Goal: Task Accomplishment & Management: Manage account settings

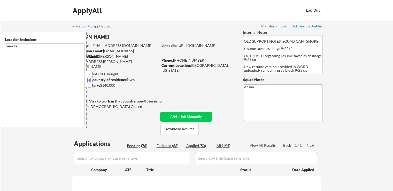
select select ""pending""
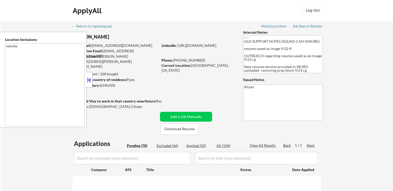
select select ""pending""
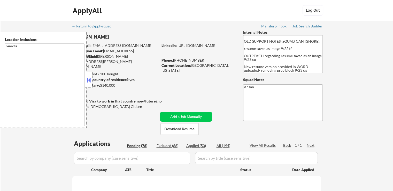
select select ""pending""
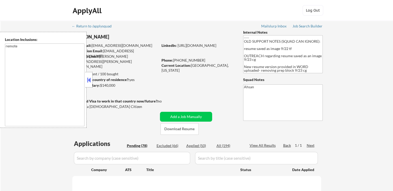
select select ""pending""
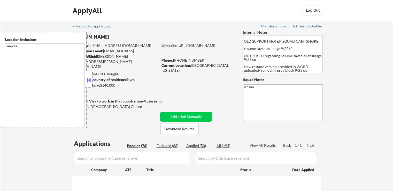
select select ""pending""
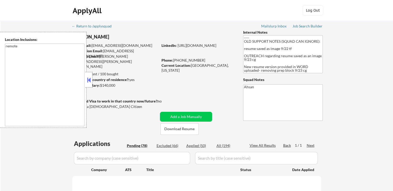
select select ""pending""
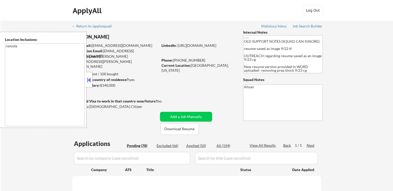
select select ""pending""
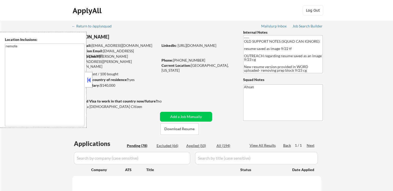
select select ""pending""
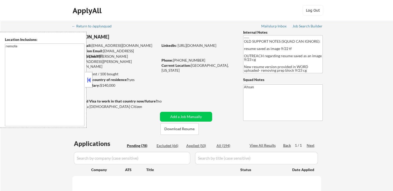
select select ""pending""
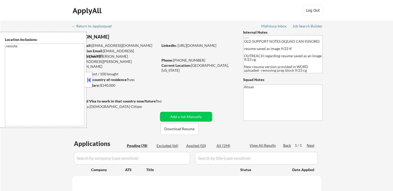
select select ""pending""
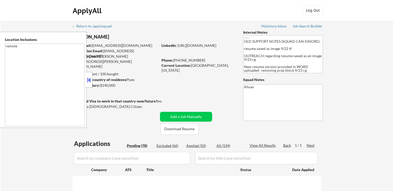
select select ""pending""
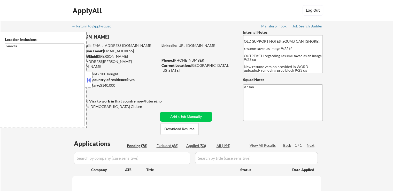
select select ""pending""
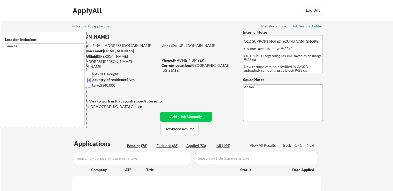
select select ""pending""
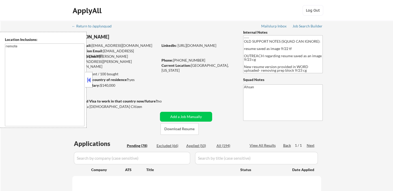
select select ""pending""
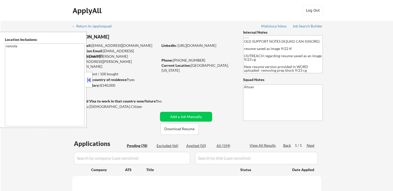
select select ""pending""
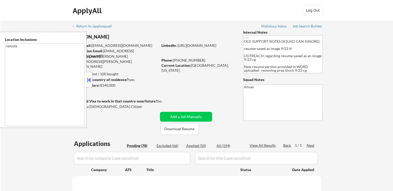
select select ""pending""
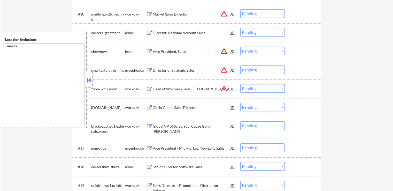
scroll to position [336, 0]
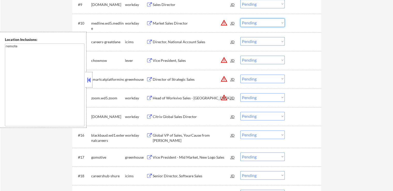
click at [253, 23] on select "Choose an option... Pending Applied Excluded (Questions) Excluded (Expired) Exc…" at bounding box center [262, 22] width 44 height 9
select select ""excluded__location_""
click at [240, 18] on select "Choose an option... Pending Applied Excluded (Questions) Excluded (Expired) Exc…" at bounding box center [262, 22] width 44 height 9
click at [263, 59] on select "Choose an option... Pending Applied Excluded (Questions) Excluded (Expired) Exc…" at bounding box center [262, 60] width 44 height 9
select select ""excluded__location_""
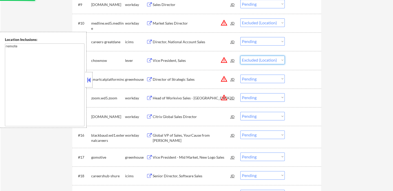
click at [240, 56] on select "Choose an option... Pending Applied Excluded (Questions) Excluded (Expired) Exc…" at bounding box center [262, 60] width 44 height 9
select select ""pending""
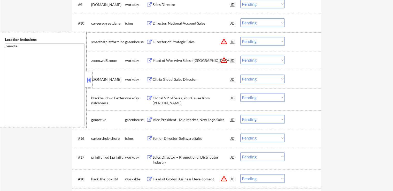
click at [258, 43] on select "Choose an option... Pending Applied Excluded (Questions) Excluded (Expired) Exc…" at bounding box center [262, 41] width 44 height 9
select select ""excluded__location_""
click at [240, 37] on select "Choose an option... Pending Applied Excluded (Questions) Excluded (Expired) Exc…" at bounding box center [262, 41] width 44 height 9
click at [256, 60] on select "Choose an option... Pending Applied Excluded (Questions) Excluded (Expired) Exc…" at bounding box center [262, 60] width 44 height 9
select select ""excluded__location_""
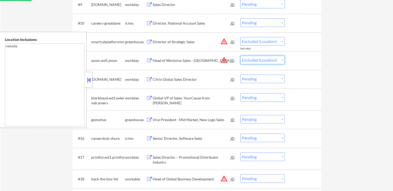
click at [240, 56] on select "Choose an option... Pending Applied Excluded (Questions) Excluded (Expired) Exc…" at bounding box center [262, 60] width 44 height 9
select select ""pending""
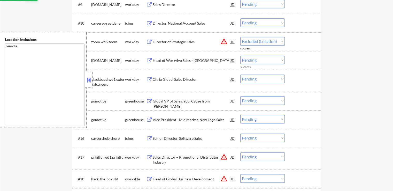
select select ""pending""
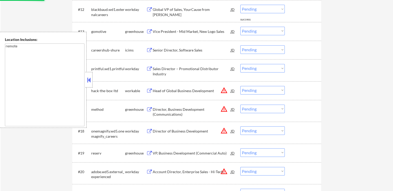
scroll to position [387, 0]
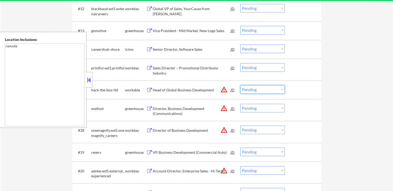
drag, startPoint x: 251, startPoint y: 87, endPoint x: 251, endPoint y: 91, distance: 3.9
click at [251, 88] on select "Choose an option... Pending Applied Excluded (Questions) Excluded (Expired) Exc…" at bounding box center [262, 89] width 44 height 9
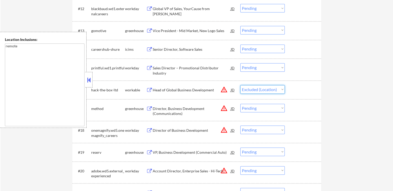
click at [240, 85] on select "Choose an option... Pending Applied Excluded (Questions) Excluded (Expired) Exc…" at bounding box center [262, 89] width 44 height 9
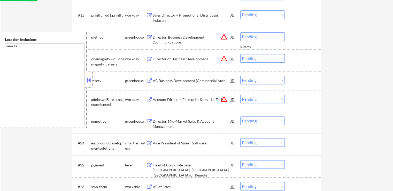
scroll to position [439, 0]
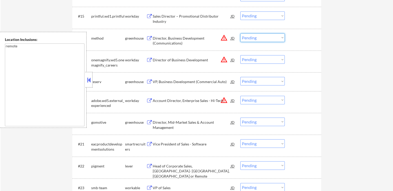
click at [256, 36] on select "Choose an option... Pending Applied Excluded (Questions) Excluded (Expired) Exc…" at bounding box center [262, 37] width 44 height 9
select select ""excluded__location_""
click at [240, 33] on select "Choose an option... Pending Applied Excluded (Questions) Excluded (Expired) Exc…" at bounding box center [262, 37] width 44 height 9
drag, startPoint x: 256, startPoint y: 60, endPoint x: 258, endPoint y: 63, distance: 3.4
click at [256, 60] on select "Choose an option... Pending Applied Excluded (Questions) Excluded (Expired) Exc…" at bounding box center [262, 59] width 44 height 9
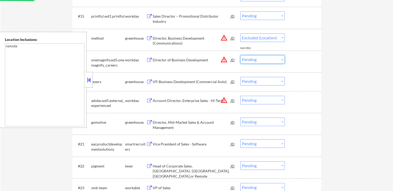
select select ""excluded__location_""
click at [240, 55] on select "Choose an option... Pending Applied Excluded (Questions) Excluded (Expired) Exc…" at bounding box center [262, 59] width 44 height 9
select select ""pending""
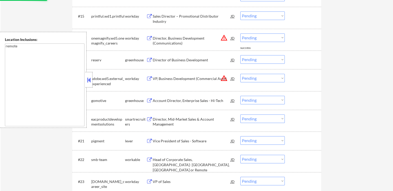
select select ""pending""
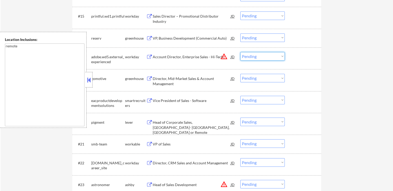
click at [262, 56] on select "Choose an option... Pending Applied Excluded (Questions) Excluded (Expired) Exc…" at bounding box center [262, 56] width 44 height 9
click at [240, 52] on select "Choose an option... Pending Applied Excluded (Questions) Excluded (Expired) Exc…" at bounding box center [262, 56] width 44 height 9
select select ""pending""
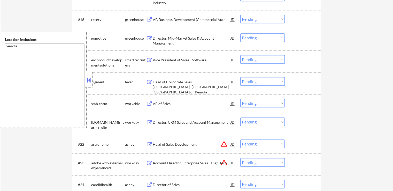
scroll to position [516, 0]
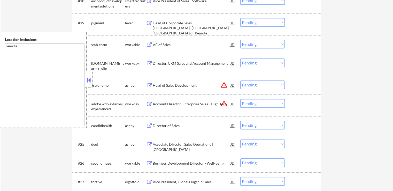
drag, startPoint x: 257, startPoint y: 83, endPoint x: 258, endPoint y: 88, distance: 4.7
click at [257, 84] on select "Choose an option... Pending Applied Excluded (Questions) Excluded (Expired) Exc…" at bounding box center [262, 84] width 44 height 9
select select ""excluded__location_""
click at [240, 80] on select "Choose an option... Pending Applied Excluded (Questions) Excluded (Expired) Exc…" at bounding box center [262, 84] width 44 height 9
click at [258, 104] on select "Choose an option... Pending Applied Excluded (Questions) Excluded (Expired) Exc…" at bounding box center [262, 103] width 44 height 9
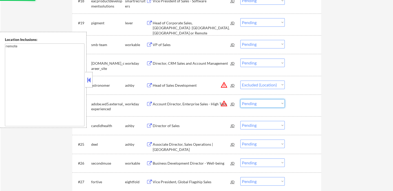
select select ""excluded__location_""
click at [240, 99] on select "Choose an option... Pending Applied Excluded (Questions) Excluded (Expired) Exc…" at bounding box center [262, 103] width 44 height 9
select select ""pending""
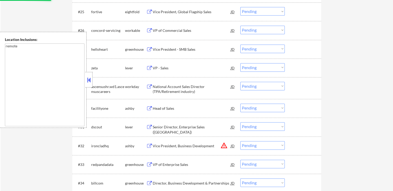
scroll to position [723, 0]
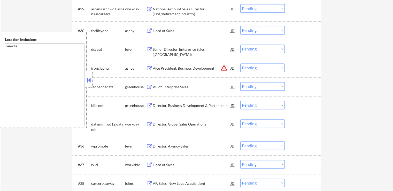
click at [250, 69] on select "Choose an option... Pending Applied Excluded (Questions) Excluded (Expired) Exc…" at bounding box center [262, 67] width 44 height 9
click at [240, 63] on select "Choose an option... Pending Applied Excluded (Questions) Excluded (Expired) Exc…" at bounding box center [262, 67] width 44 height 9
click at [338, 90] on div "← Return to /applysquad Mailslurp Inbox Job Search Builder [PERSON_NAME] User E…" at bounding box center [197, 64] width 392 height 1533
select select ""pending""
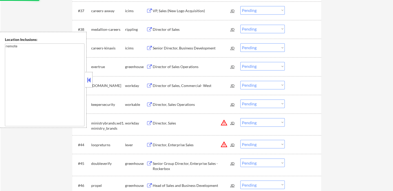
scroll to position [904, 0]
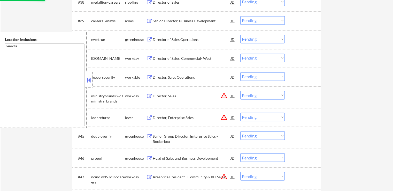
click at [259, 96] on select "Choose an option... Pending Applied Excluded (Questions) Excluded (Expired) Exc…" at bounding box center [262, 95] width 44 height 9
select select ""excluded__location_""
click at [240, 91] on select "Choose an option... Pending Applied Excluded (Questions) Excluded (Expired) Exc…" at bounding box center [262, 95] width 44 height 9
click at [255, 116] on select "Choose an option... Pending Applied Excluded (Questions) Excluded (Expired) Exc…" at bounding box center [262, 116] width 44 height 9
select select ""excluded__location_""
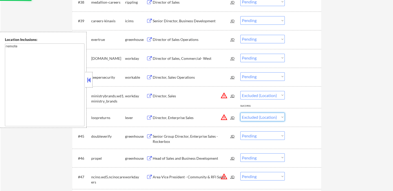
click at [240, 112] on select "Choose an option... Pending Applied Excluded (Questions) Excluded (Expired) Exc…" at bounding box center [262, 116] width 44 height 9
select select ""pending""
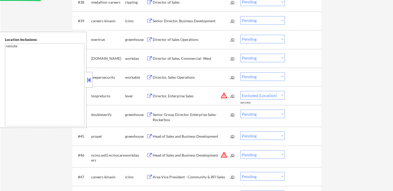
select select ""pending""
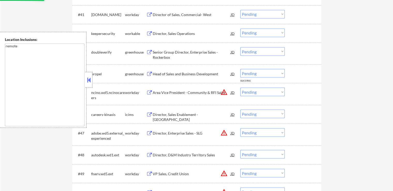
scroll to position [955, 0]
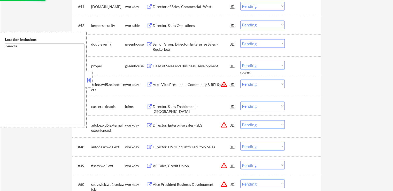
click at [256, 81] on select "Choose an option... Pending Applied Excluded (Questions) Excluded (Expired) Exc…" at bounding box center [262, 83] width 44 height 9
click at [240, 79] on select "Choose an option... Pending Applied Excluded (Questions) Excluded (Expired) Exc…" at bounding box center [262, 83] width 44 height 9
click at [258, 124] on select "Choose an option... Pending Applied Excluded (Questions) Excluded (Expired) Exc…" at bounding box center [262, 124] width 44 height 9
drag, startPoint x: 342, startPoint y: 99, endPoint x: 339, endPoint y: 97, distance: 3.0
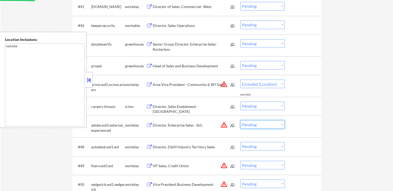
select select ""pending""
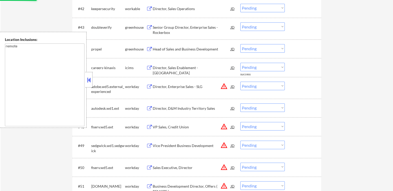
scroll to position [981, 0]
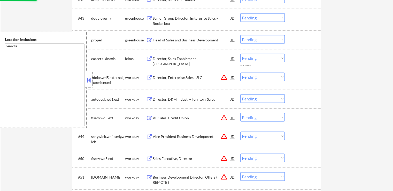
click at [260, 77] on select "Choose an option... Pending Applied Excluded (Questions) Excluded (Expired) Exc…" at bounding box center [262, 76] width 44 height 9
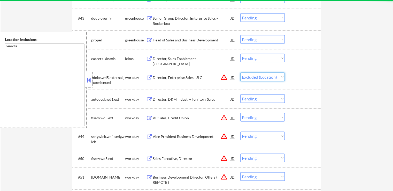
click at [240, 72] on select "Choose an option... Pending Applied Excluded (Questions) Excluded (Expired) Exc…" at bounding box center [262, 76] width 44 height 9
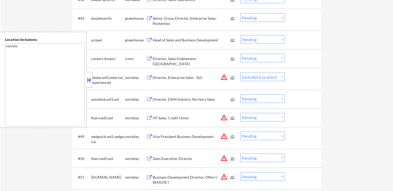
select select ""pending""
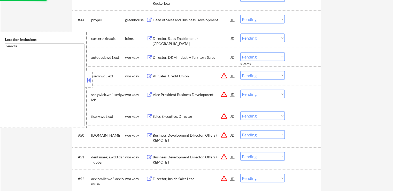
scroll to position [1007, 0]
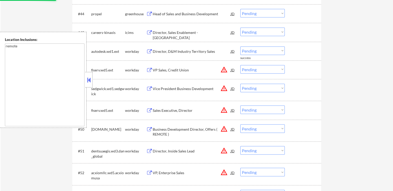
click at [254, 68] on select "Choose an option... Pending Applied Excluded (Questions) Excluded (Expired) Exc…" at bounding box center [262, 69] width 44 height 9
select select ""excluded__location_""
click at [240, 65] on select "Choose an option... Pending Applied Excluded (Questions) Excluded (Expired) Exc…" at bounding box center [262, 69] width 44 height 9
click at [256, 90] on select "Choose an option... Pending Applied Excluded (Questions) Excluded (Expired) Exc…" at bounding box center [262, 88] width 44 height 9
select select ""excluded__location_""
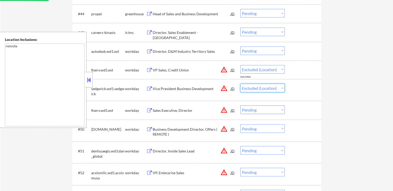
click at [240, 84] on select "Choose an option... Pending Applied Excluded (Questions) Excluded (Expired) Exc…" at bounding box center [262, 88] width 44 height 9
select select ""pending""
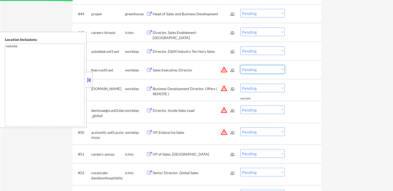
click at [257, 70] on select "Choose an option... Pending Applied Excluded (Questions) Excluded (Expired) Exc…" at bounding box center [262, 69] width 44 height 9
select select ""excluded__location_""
click at [240, 65] on select "Choose an option... Pending Applied Excluded (Questions) Excluded (Expired) Exc…" at bounding box center [262, 69] width 44 height 9
click at [257, 89] on select "Choose an option... Pending Applied Excluded (Questions) Excluded (Expired) Exc…" at bounding box center [262, 88] width 44 height 9
select select ""excluded__location_""
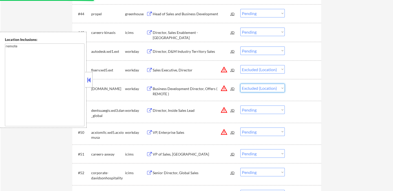
click at [240, 84] on select "Choose an option... Pending Applied Excluded (Questions) Excluded (Expired) Exc…" at bounding box center [262, 88] width 44 height 9
select select ""pending""
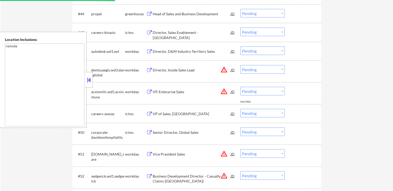
click at [252, 68] on select "Choose an option... Pending Applied Excluded (Questions) Excluded (Expired) Exc…" at bounding box center [262, 69] width 44 height 9
click at [240, 65] on select "Choose an option... Pending Applied Excluded (Questions) Excluded (Expired) Exc…" at bounding box center [262, 69] width 44 height 9
click at [261, 89] on select "Choose an option... Pending Applied Excluded (Questions) Excluded (Expired) Exc…" at bounding box center [262, 91] width 44 height 9
select select ""pending""
click at [240, 87] on select "Choose an option... Pending Applied Excluded (Questions) Excluded (Expired) Exc…" at bounding box center [262, 91] width 44 height 9
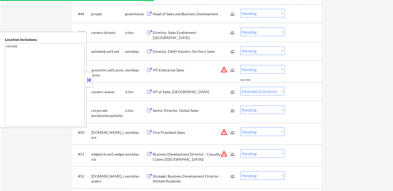
click at [260, 72] on select "Choose an option... Pending Applied Excluded (Questions) Excluded (Expired) Exc…" at bounding box center [262, 69] width 44 height 9
select select ""pending""
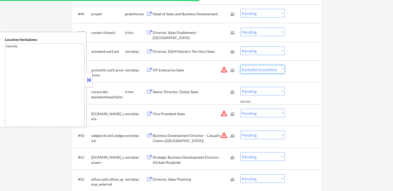
click at [240, 65] on select "Choose an option... Pending Applied Excluded (Questions) Excluded (Expired) Exc…" at bounding box center [262, 69] width 44 height 9
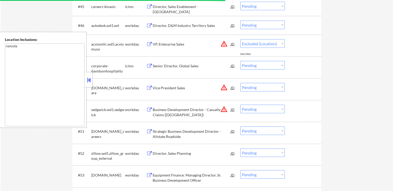
select select ""pending""
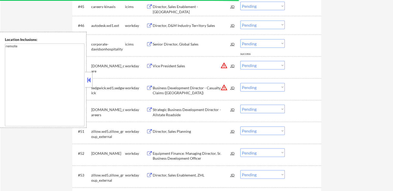
click at [255, 66] on select "Choose an option... Pending Applied Excluded (Questions) Excluded (Expired) Exc…" at bounding box center [262, 65] width 44 height 9
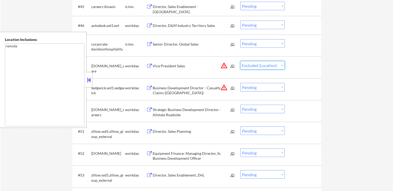
click at [240, 61] on select "Choose an option... Pending Applied Excluded (Questions) Excluded (Expired) Exc…" at bounding box center [262, 65] width 44 height 9
drag, startPoint x: 255, startPoint y: 88, endPoint x: 258, endPoint y: 91, distance: 4.8
click at [255, 88] on select "Choose an option... Pending Applied Excluded (Questions) Excluded (Expired) Exc…" at bounding box center [262, 87] width 44 height 9
select select ""pending""
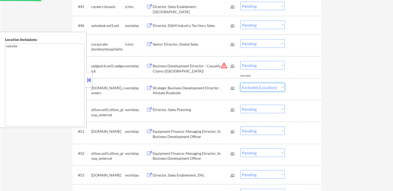
click at [240, 83] on select "Choose an option... Pending Applied Excluded (Questions) Excluded (Expired) Exc…" at bounding box center [262, 87] width 44 height 9
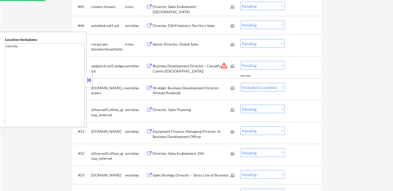
click at [260, 64] on select "Choose an option... Pending Applied Excluded (Questions) Excluded (Expired) Exc…" at bounding box center [262, 65] width 44 height 9
select select ""pending""
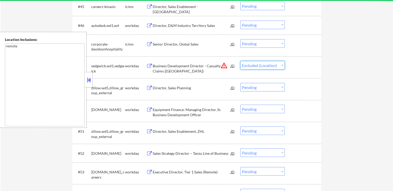
click at [240, 61] on select "Choose an option... Pending Applied Excluded (Questions) Excluded (Expired) Exc…" at bounding box center [262, 65] width 44 height 9
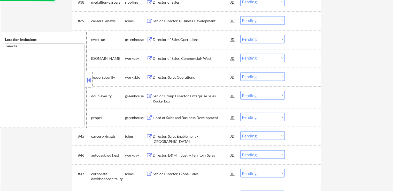
select select ""pending""
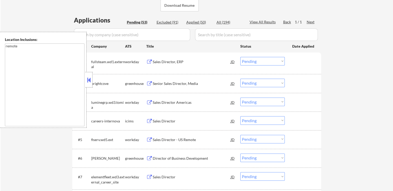
scroll to position [129, 0]
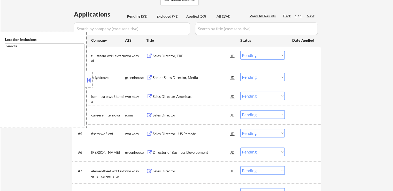
click at [192, 80] on div "Senior Sales Director, Media" at bounding box center [192, 77] width 78 height 5
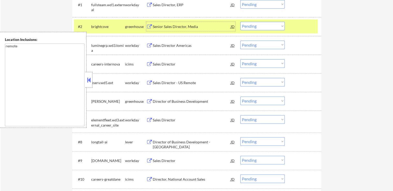
scroll to position [181, 0]
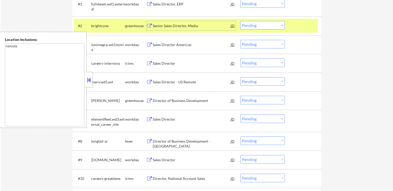
click at [185, 98] on div "Director of Business Development" at bounding box center [192, 100] width 78 height 5
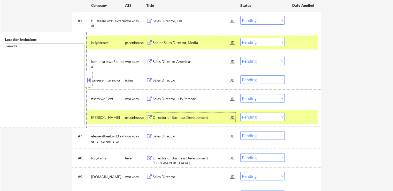
scroll to position [155, 0]
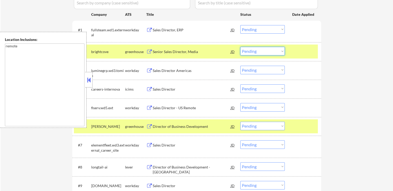
click at [250, 51] on select "Choose an option... Pending Applied Excluded (Questions) Excluded (Expired) Exc…" at bounding box center [262, 51] width 44 height 9
click at [240, 47] on select "Choose an option... Pending Applied Excluded (Questions) Excluded (Expired) Exc…" at bounding box center [262, 51] width 44 height 9
select select ""pending""
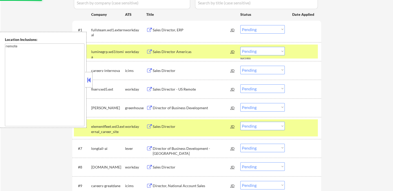
scroll to position [181, 0]
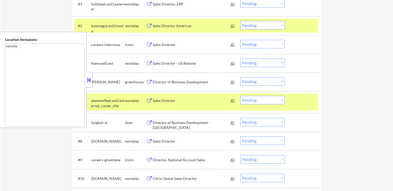
click at [175, 122] on div "Director of Business Development - [GEOGRAPHIC_DATA]" at bounding box center [192, 125] width 78 height 10
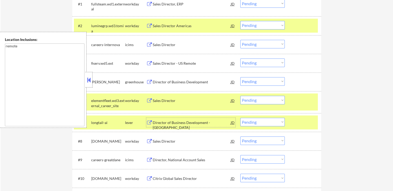
click at [258, 83] on select "Choose an option... Pending Applied Excluded (Questions) Excluded (Expired) Exc…" at bounding box center [262, 81] width 44 height 9
click at [240, 77] on select "Choose an option... Pending Applied Excluded (Questions) Excluded (Expired) Exc…" at bounding box center [262, 81] width 44 height 9
select select ""pending""
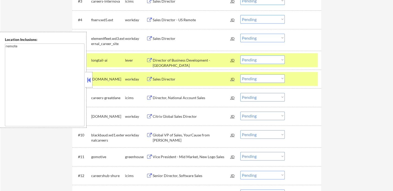
scroll to position [232, 0]
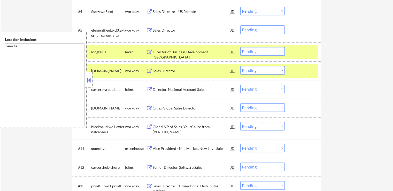
click at [178, 147] on div "Vice President - Mid Market, New Logo Sales" at bounding box center [192, 148] width 78 height 5
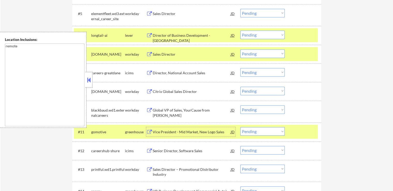
scroll to position [258, 0]
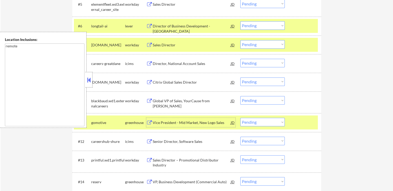
drag, startPoint x: 254, startPoint y: 122, endPoint x: 254, endPoint y: 125, distance: 3.1
click at [254, 123] on select "Choose an option... Pending Applied Excluded (Questions) Excluded (Expired) Exc…" at bounding box center [262, 121] width 44 height 9
click at [240, 117] on select "Choose an option... Pending Applied Excluded (Questions) Excluded (Expired) Exc…" at bounding box center [262, 121] width 44 height 9
select select ""pending""
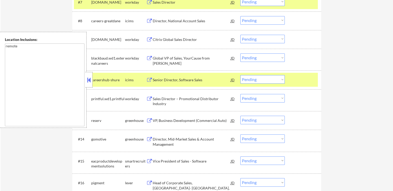
scroll to position [310, 0]
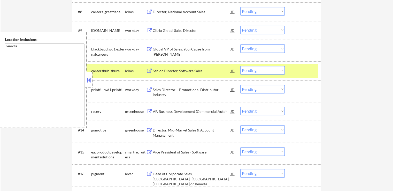
click at [193, 113] on div "VP, Business Development (Commercial Auto)" at bounding box center [192, 111] width 78 height 5
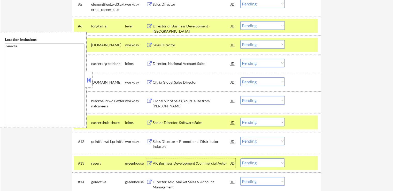
scroll to position [258, 0]
click at [255, 23] on select "Choose an option... Pending Applied Excluded (Questions) Excluded (Expired) Exc…" at bounding box center [262, 25] width 44 height 9
click at [240, 21] on select "Choose an option... Pending Applied Excluded (Questions) Excluded (Expired) Exc…" at bounding box center [262, 25] width 44 height 9
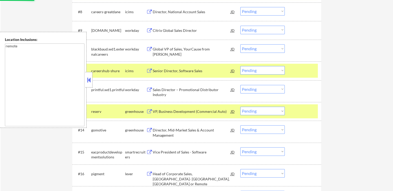
scroll to position [336, 0]
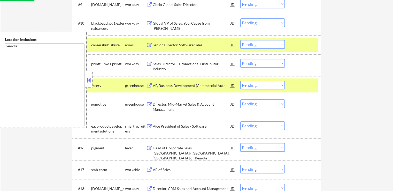
select select ""pending""
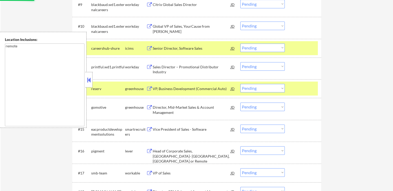
drag, startPoint x: 198, startPoint y: 104, endPoint x: 200, endPoint y: 102, distance: 3.1
click at [199, 105] on div "Director, Mid-Market Sales & Account Management" at bounding box center [192, 110] width 78 height 10
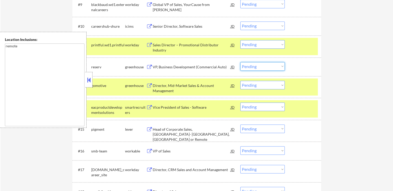
drag, startPoint x: 265, startPoint y: 65, endPoint x: 265, endPoint y: 69, distance: 4.1
click at [265, 65] on select "Choose an option... Pending Applied Excluded (Questions) Excluded (Expired) Exc…" at bounding box center [262, 66] width 44 height 9
click at [240, 62] on select "Choose an option... Pending Applied Excluded (Questions) Excluded (Expired) Exc…" at bounding box center [262, 66] width 44 height 9
click at [204, 105] on div "Vice President of Sales - Software" at bounding box center [192, 107] width 78 height 5
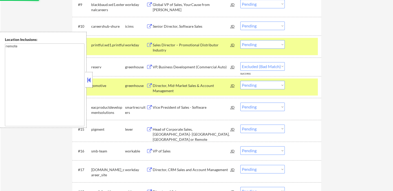
select select ""pending""
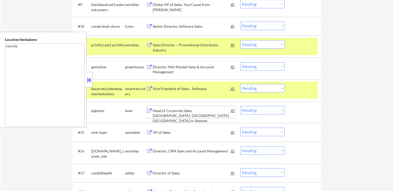
click at [254, 87] on select "Choose an option... Pending Applied Excluded (Questions) Excluded (Expired) Exc…" at bounding box center [262, 88] width 44 height 9
click at [240, 84] on select "Choose an option... Pending Applied Excluded (Questions) Excluded (Expired) Exc…" at bounding box center [262, 88] width 44 height 9
click at [197, 66] on div "Director, Mid-Market Sales & Account Management" at bounding box center [192, 69] width 78 height 10
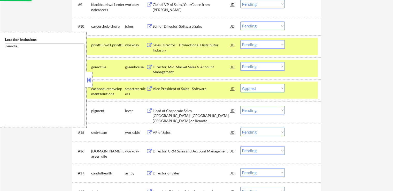
select select ""pending""
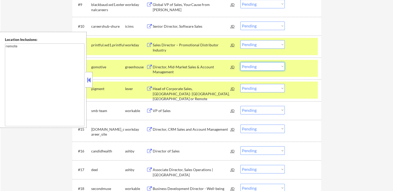
click at [258, 62] on select "Choose an option... Pending Applied Excluded (Questions) Excluded (Expired) Exc…" at bounding box center [262, 66] width 44 height 9
click at [240, 62] on select "Choose an option... Pending Applied Excluded (Questions) Excluded (Expired) Exc…" at bounding box center [262, 66] width 44 height 9
click at [184, 108] on div "VP of Sales" at bounding box center [192, 110] width 78 height 5
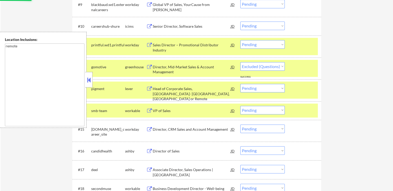
select select ""pending""
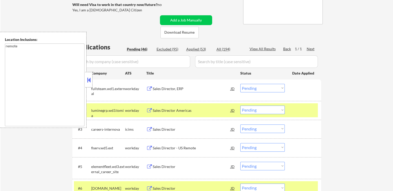
scroll to position [77, 0]
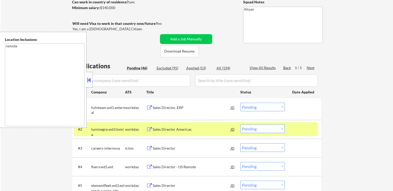
click at [195, 68] on div "Applied (53)" at bounding box center [199, 67] width 26 height 5
select select ""applied""
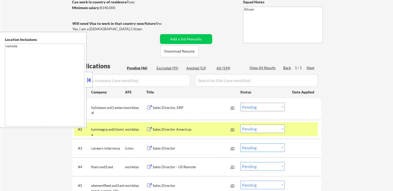
select select ""applied""
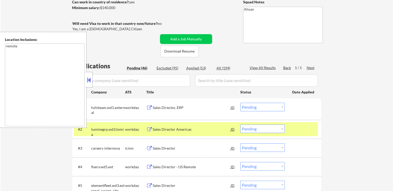
select select ""applied""
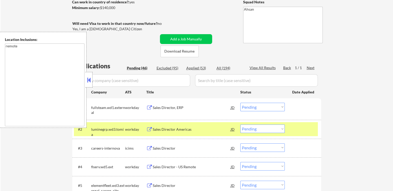
select select ""applied""
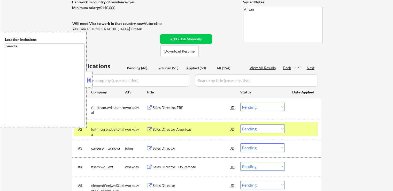
select select ""applied""
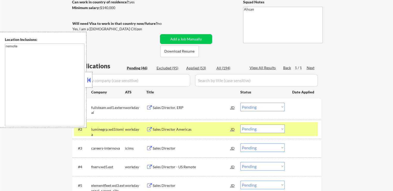
select select ""applied""
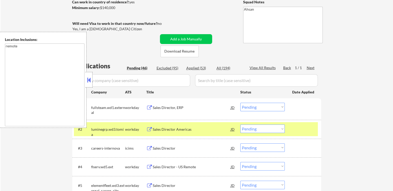
select select ""applied""
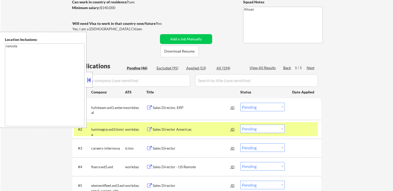
select select ""applied""
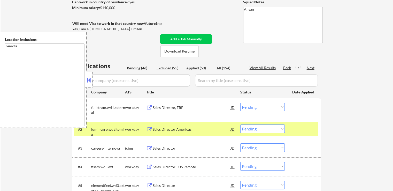
select select ""applied""
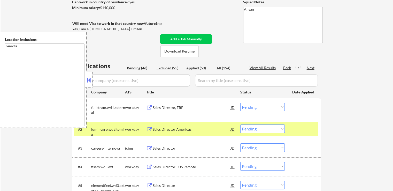
select select ""applied""
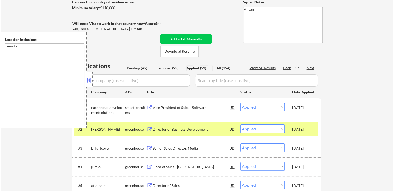
select select ""applied""
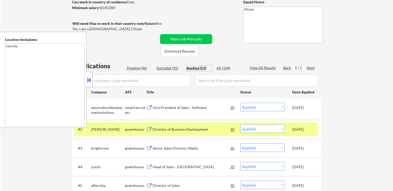
select select ""applied""
click at [139, 66] on div "Pending (46)" at bounding box center [140, 67] width 26 height 5
select select ""pending""
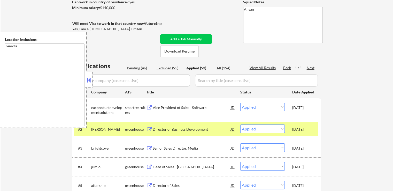
select select ""pending""
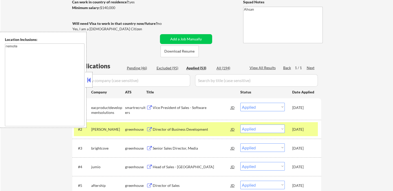
select select ""pending""
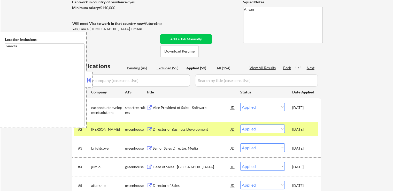
select select ""pending""
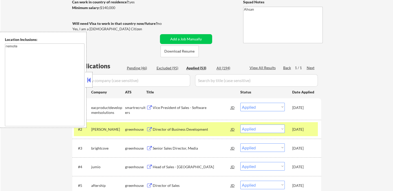
select select ""pending""
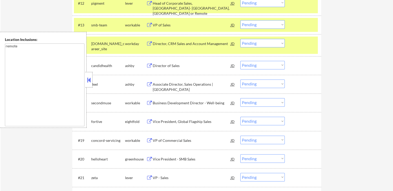
scroll to position [387, 0]
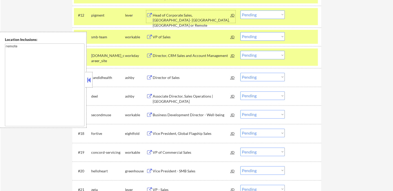
click at [194, 18] on div "Head of Corporate Sales, [GEOGRAPHIC_DATA]- [GEOGRAPHIC_DATA], [GEOGRAPHIC_DATA…" at bounding box center [192, 20] width 78 height 15
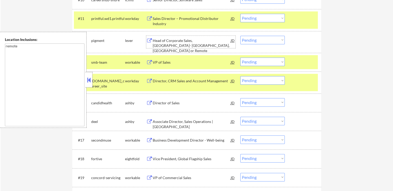
scroll to position [361, 0]
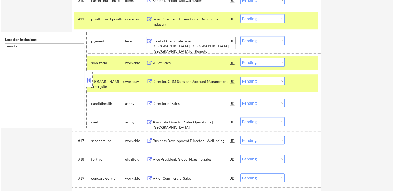
drag, startPoint x: 251, startPoint y: 40, endPoint x: 250, endPoint y: 44, distance: 3.9
click at [251, 40] on select "Choose an option... Pending Applied Excluded (Questions) Excluded (Expired) Exc…" at bounding box center [262, 40] width 44 height 9
click at [240, 36] on select "Choose an option... Pending Applied Excluded (Questions) Excluded (Expired) Exc…" at bounding box center [262, 40] width 44 height 9
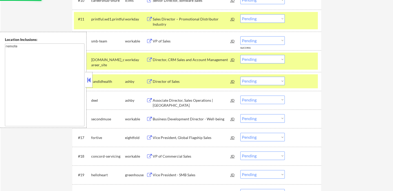
click at [182, 81] on div "Director of Sales" at bounding box center [192, 81] width 78 height 5
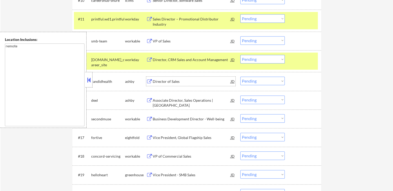
click at [249, 40] on select "Choose an option... Pending Applied Excluded (Questions) Excluded (Expired) Exc…" at bounding box center [262, 40] width 44 height 9
click at [240, 36] on select "Choose an option... Pending Applied Excluded (Questions) Excluded (Expired) Exc…" at bounding box center [262, 40] width 44 height 9
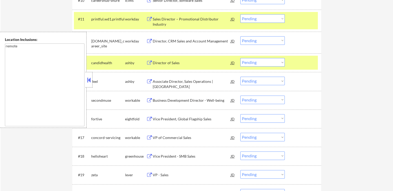
click at [189, 80] on div "Associate Director, Sales Operations | [GEOGRAPHIC_DATA]" at bounding box center [192, 84] width 78 height 10
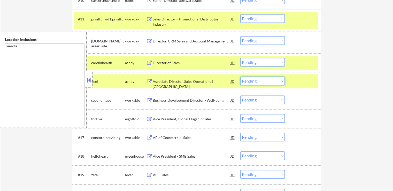
drag, startPoint x: 268, startPoint y: 81, endPoint x: 267, endPoint y: 84, distance: 3.3
click at [268, 82] on select "Choose an option... Pending Applied Excluded (Questions) Excluded (Expired) Exc…" at bounding box center [262, 80] width 44 height 9
click at [240, 76] on select "Choose an option... Pending Applied Excluded (Questions) Excluded (Expired) Exc…" at bounding box center [262, 80] width 44 height 9
click at [187, 100] on div "Business Development Director - Well-being" at bounding box center [192, 100] width 78 height 5
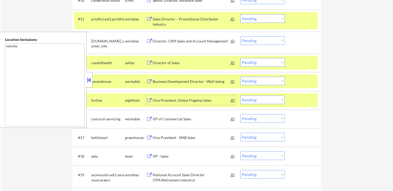
drag, startPoint x: 275, startPoint y: 60, endPoint x: 271, endPoint y: 63, distance: 4.8
click at [272, 63] on select "Choose an option... Pending Applied Excluded (Questions) Excluded (Expired) Exc…" at bounding box center [262, 62] width 44 height 9
click at [240, 58] on select "Choose an option... Pending Applied Excluded (Questions) Excluded (Expired) Exc…" at bounding box center [262, 62] width 44 height 9
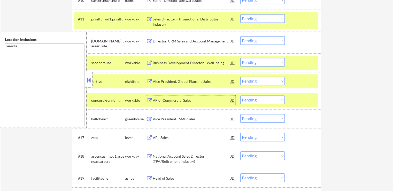
click at [180, 100] on div "VP of Commercial Sales" at bounding box center [192, 100] width 78 height 5
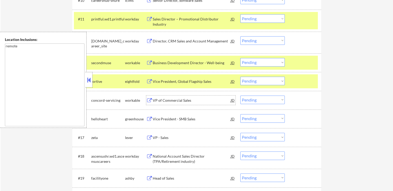
click at [260, 57] on div "#13 secondmuse workable Business Development Director - Well-being JD warning_a…" at bounding box center [196, 63] width 244 height 14
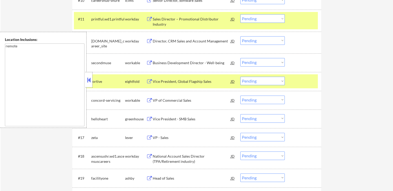
click at [261, 58] on select "Choose an option... Pending Applied Excluded (Questions) Excluded (Expired) Exc…" at bounding box center [262, 62] width 44 height 9
click at [240, 58] on select "Choose an option... Pending Applied Excluded (Questions) Excluded (Expired) Exc…" at bounding box center [262, 62] width 44 height 9
click at [191, 118] on div "Vice President - SMB Sales" at bounding box center [192, 118] width 78 height 5
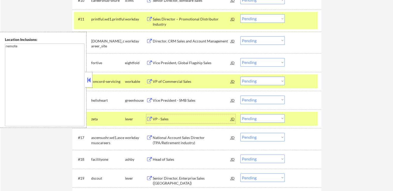
click at [252, 82] on select "Choose an option... Pending Applied Excluded (Questions) Excluded (Expired) Exc…" at bounding box center [262, 80] width 44 height 9
click at [240, 76] on select "Choose an option... Pending Applied Excluded (Questions) Excluded (Expired) Exc…" at bounding box center [262, 80] width 44 height 9
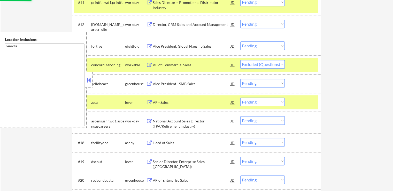
scroll to position [387, 0]
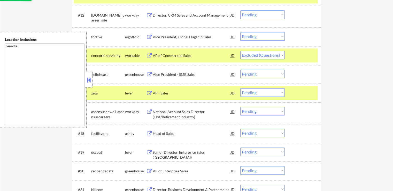
click at [181, 95] on div "VP - Sales" at bounding box center [192, 92] width 78 height 5
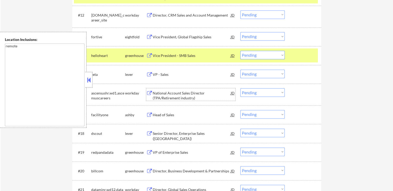
drag, startPoint x: 257, startPoint y: 54, endPoint x: 256, endPoint y: 57, distance: 3.0
click at [256, 56] on select "Choose an option... Pending Applied Excluded (Questions) Excluded (Expired) Exc…" at bounding box center [262, 55] width 44 height 9
click at [240, 51] on select "Choose an option... Pending Applied Excluded (Questions) Excluded (Expired) Exc…" at bounding box center [262, 55] width 44 height 9
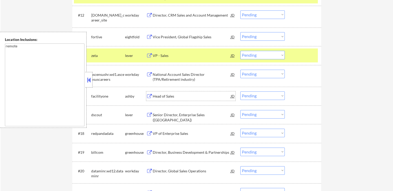
click at [179, 96] on div "Head of Sales" at bounding box center [192, 95] width 78 height 5
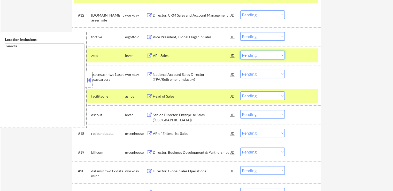
drag, startPoint x: 259, startPoint y: 55, endPoint x: 254, endPoint y: 58, distance: 5.8
click at [258, 55] on select "Choose an option... Pending Applied Excluded (Questions) Excluded (Expired) Exc…" at bounding box center [262, 55] width 44 height 9
click at [240, 51] on select "Choose an option... Pending Applied Excluded (Questions) Excluded (Expired) Exc…" at bounding box center [262, 55] width 44 height 9
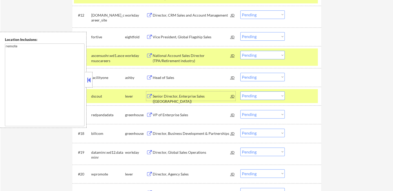
click at [179, 94] on div "Senior Director, Enterprise Sales ([GEOGRAPHIC_DATA])" at bounding box center [192, 98] width 78 height 10
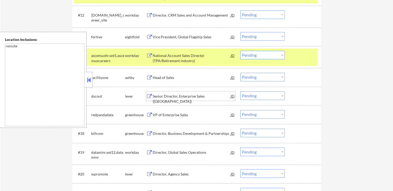
click at [254, 79] on select "Choose an option... Pending Applied Excluded (Questions) Excluded (Expired) Exc…" at bounding box center [262, 77] width 44 height 9
click at [240, 73] on select "Choose an option... Pending Applied Excluded (Questions) Excluded (Expired) Exc…" at bounding box center [262, 77] width 44 height 9
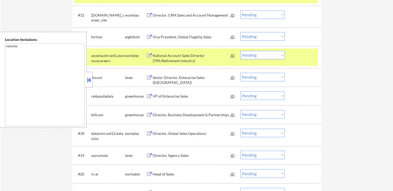
click at [179, 95] on div "VP of Enterprise Sales" at bounding box center [192, 95] width 78 height 5
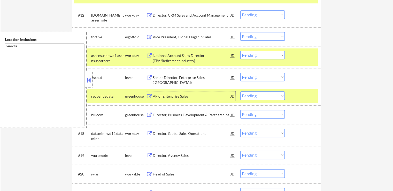
click at [256, 80] on select "Choose an option... Pending Applied Excluded (Questions) Excluded (Expired) Exc…" at bounding box center [262, 77] width 44 height 9
click at [240, 73] on select "Choose an option... Pending Applied Excluded (Questions) Excluded (Expired) Exc…" at bounding box center [262, 77] width 44 height 9
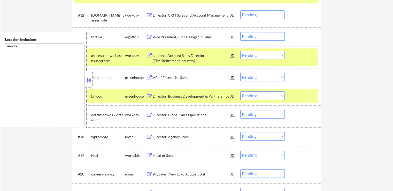
scroll to position [413, 0]
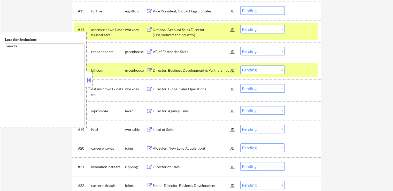
click at [190, 72] on div "Director, Business Development & Partnerships" at bounding box center [192, 70] width 78 height 5
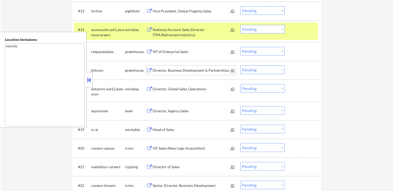
click at [184, 68] on div "Director, Business Development & Partnerships" at bounding box center [192, 70] width 78 height 5
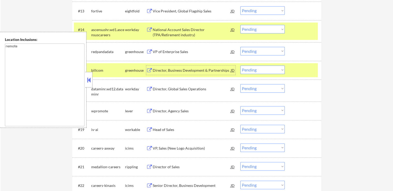
click at [255, 51] on select "Choose an option... Pending Applied Excluded (Questions) Excluded (Expired) Exc…" at bounding box center [262, 51] width 44 height 9
click at [240, 47] on select "Choose an option... Pending Applied Excluded (Questions) Excluded (Expired) Exc…" at bounding box center [262, 51] width 44 height 9
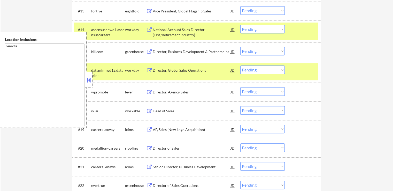
click at [192, 89] on div "Director, Agency Sales" at bounding box center [192, 91] width 78 height 5
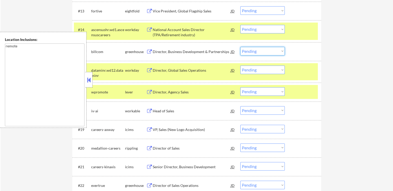
drag, startPoint x: 254, startPoint y: 49, endPoint x: 249, endPoint y: 53, distance: 6.8
click at [254, 49] on select "Choose an option... Pending Applied Excluded (Questions) Excluded (Expired) Exc…" at bounding box center [262, 51] width 44 height 9
click at [240, 47] on select "Choose an option... Pending Applied Excluded (Questions) Excluded (Expired) Exc…" at bounding box center [262, 51] width 44 height 9
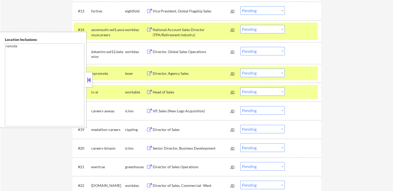
click at [184, 89] on div "Head of Sales" at bounding box center [192, 91] width 78 height 5
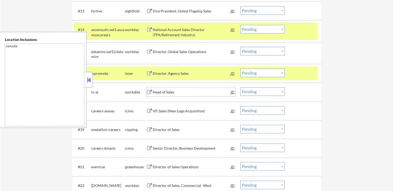
click at [245, 73] on select "Choose an option... Pending Applied Excluded (Questions) Excluded (Expired) Exc…" at bounding box center [262, 72] width 44 height 9
click at [240, 68] on select "Choose an option... Pending Applied Excluded (Questions) Excluded (Expired) Exc…" at bounding box center [262, 72] width 44 height 9
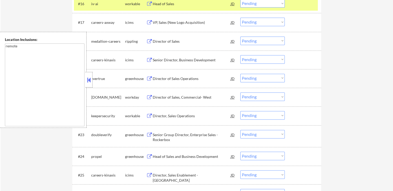
scroll to position [491, 0]
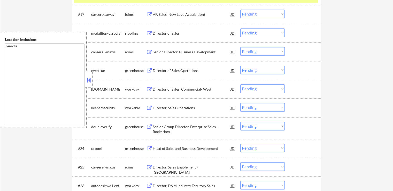
click at [182, 31] on div "Director of Sales" at bounding box center [192, 33] width 78 height 5
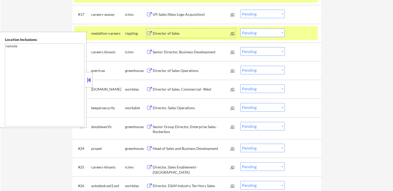
scroll to position [465, 0]
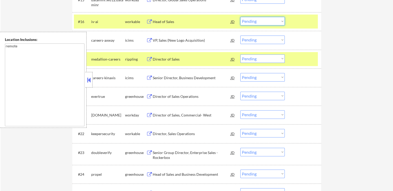
click at [261, 21] on select "Choose an option... Pending Applied Excluded (Questions) Excluded (Expired) Exc…" at bounding box center [262, 21] width 44 height 9
click at [240, 17] on select "Choose an option... Pending Applied Excluded (Questions) Excluded (Expired) Exc…" at bounding box center [262, 21] width 44 height 9
click at [188, 96] on div "Director of Sales Operations" at bounding box center [192, 96] width 78 height 5
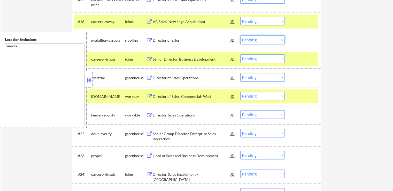
drag, startPoint x: 262, startPoint y: 38, endPoint x: 262, endPoint y: 42, distance: 3.9
click at [262, 38] on select "Choose an option... Pending Applied Excluded (Questions) Excluded (Expired) Exc…" at bounding box center [262, 39] width 44 height 9
click at [240, 35] on select "Choose an option... Pending Applied Excluded (Questions) Excluded (Expired) Exc…" at bounding box center [262, 39] width 44 height 9
click at [186, 113] on div "Director, Sales Operations" at bounding box center [192, 114] width 78 height 5
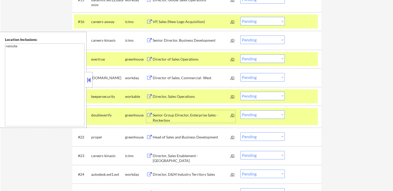
scroll to position [491, 0]
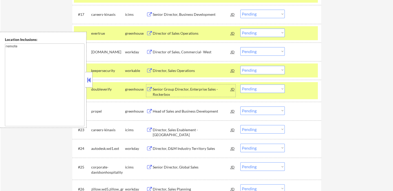
click at [194, 31] on div "Director of Sales Operations" at bounding box center [192, 33] width 78 height 5
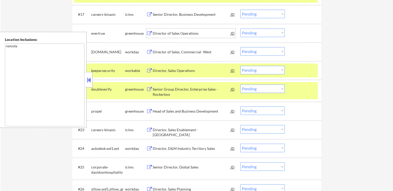
click at [253, 32] on select "Choose an option... Pending Applied Excluded (Questions) Excluded (Expired) Exc…" at bounding box center [262, 32] width 44 height 9
click at [240, 28] on select "Choose an option... Pending Applied Excluded (Questions) Excluded (Expired) Exc…" at bounding box center [262, 32] width 44 height 9
click at [186, 89] on div "Senior Group Director, Enterprise Sales - Rockerbox" at bounding box center [192, 92] width 78 height 10
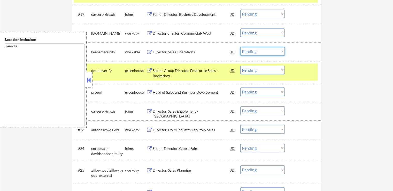
drag, startPoint x: 270, startPoint y: 51, endPoint x: 266, endPoint y: 54, distance: 5.4
click at [270, 51] on select "Choose an option... Pending Applied Excluded (Questions) Excluded (Expired) Exc…" at bounding box center [262, 51] width 44 height 9
click at [240, 47] on select "Choose an option... Pending Applied Excluded (Questions) Excluded (Expired) Exc…" at bounding box center [262, 51] width 44 height 9
click at [190, 90] on div "Head of Sales and Business Development" at bounding box center [192, 92] width 78 height 5
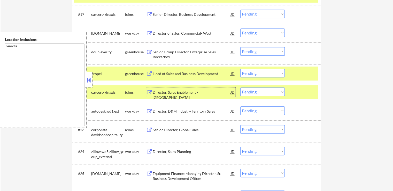
drag, startPoint x: 261, startPoint y: 48, endPoint x: 258, endPoint y: 49, distance: 2.7
click at [261, 48] on select "Choose an option... Pending Applied Excluded (Questions) Excluded (Expired) Exc…" at bounding box center [262, 51] width 44 height 9
drag, startPoint x: 253, startPoint y: 52, endPoint x: 253, endPoint y: 55, distance: 3.1
click at [253, 52] on select "Choose an option... Pending Applied Excluded (Questions) Excluded (Expired) Exc…" at bounding box center [262, 51] width 44 height 9
click at [240, 47] on select "Choose an option... Pending Applied Excluded (Questions) Excluded (Expired) Exc…" at bounding box center [262, 51] width 44 height 9
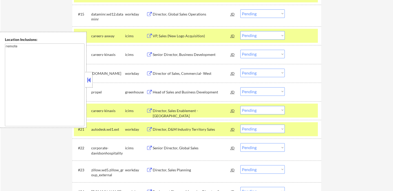
scroll to position [465, 0]
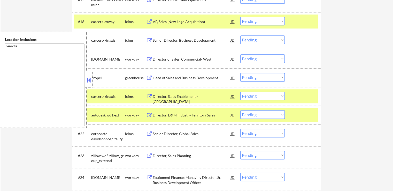
click at [254, 77] on select "Choose an option... Pending Applied Excluded (Questions) Excluded (Expired) Exc…" at bounding box center [262, 77] width 44 height 9
click at [240, 73] on select "Choose an option... Pending Applied Excluded (Questions) Excluded (Expired) Exc…" at bounding box center [262, 77] width 44 height 9
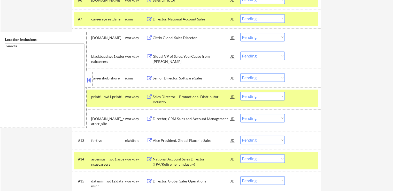
scroll to position [336, 0]
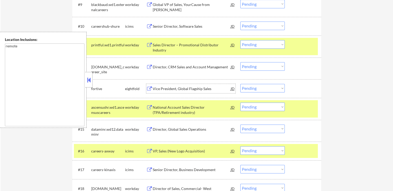
click at [190, 90] on div "Vice President, Global Flagship Sales" at bounding box center [192, 88] width 78 height 5
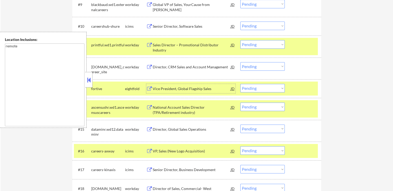
click at [255, 88] on select "Choose an option... Pending Applied Excluded (Questions) Excluded (Expired) Exc…" at bounding box center [262, 88] width 44 height 9
click at [240, 84] on select "Choose an option... Pending Applied Excluded (Questions) Excluded (Expired) Exc…" at bounding box center [262, 88] width 44 height 9
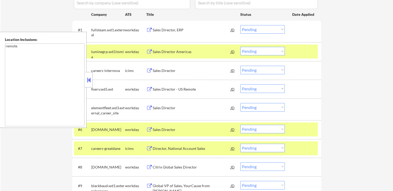
scroll to position [103, 0]
